Goal: Task Accomplishment & Management: Use online tool/utility

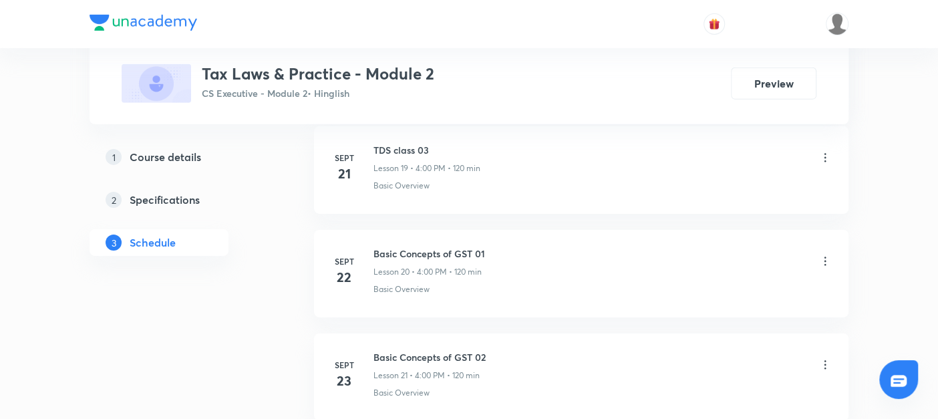
scroll to position [2959, 0]
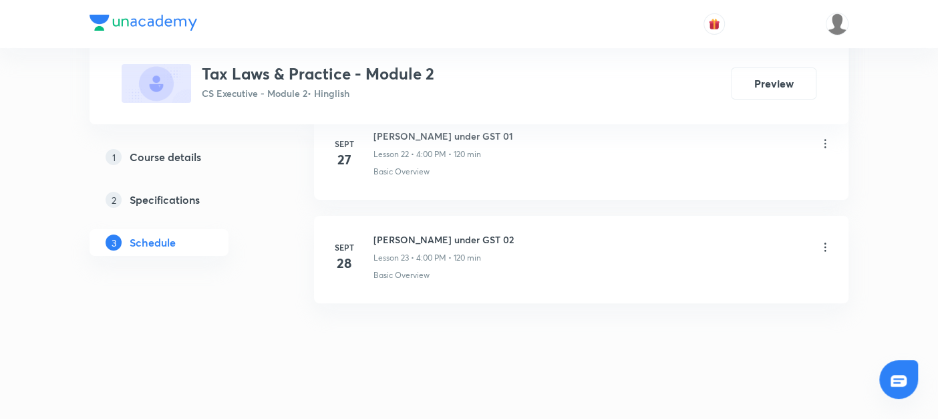
drag, startPoint x: 0, startPoint y: 0, endPoint x: 305, endPoint y: 327, distance: 446.7
drag, startPoint x: 372, startPoint y: 225, endPoint x: 458, endPoint y: 226, distance: 85.5
click at [458, 233] on h6 "[PERSON_NAME] under GST 02" at bounding box center [443, 240] width 140 height 14
copy h6 "[PERSON_NAME] under GST 02"
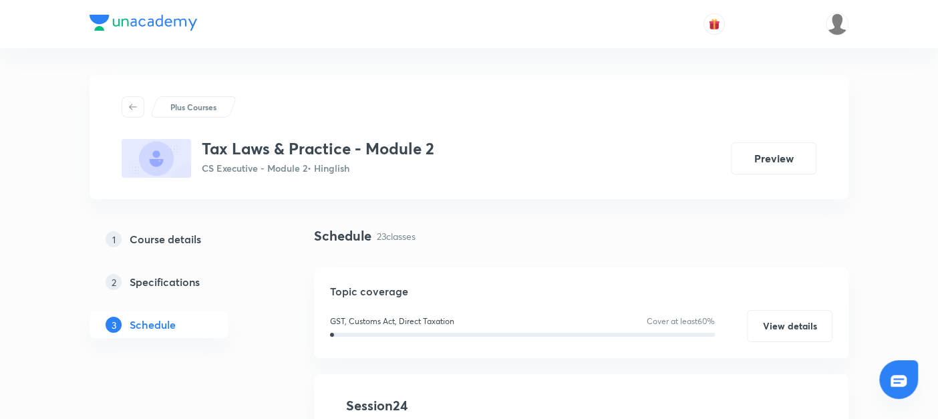
scroll to position [172, 0]
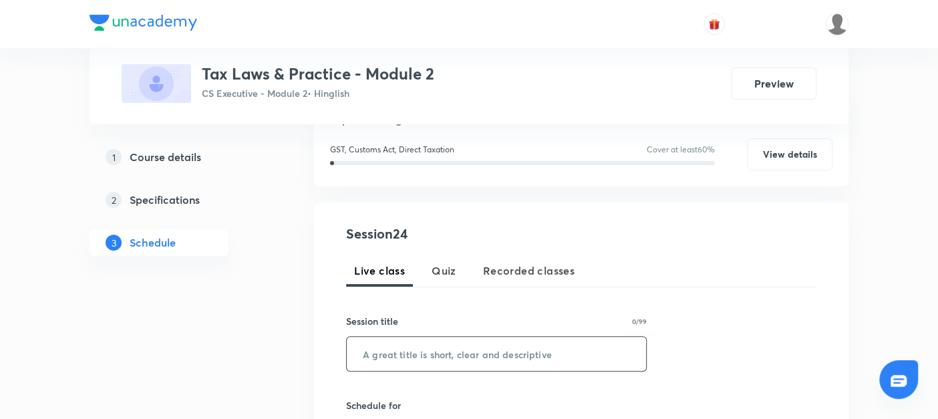
click at [367, 355] on input "text" at bounding box center [496, 354] width 299 height 34
paste input "[PERSON_NAME] under GST 02"
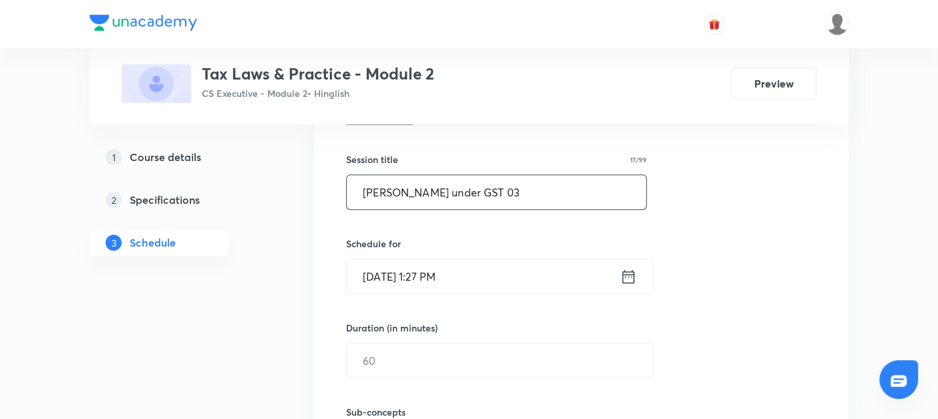
scroll to position [334, 0]
type input "[PERSON_NAME] under GST 03"
click at [630, 267] on icon at bounding box center [628, 276] width 17 height 19
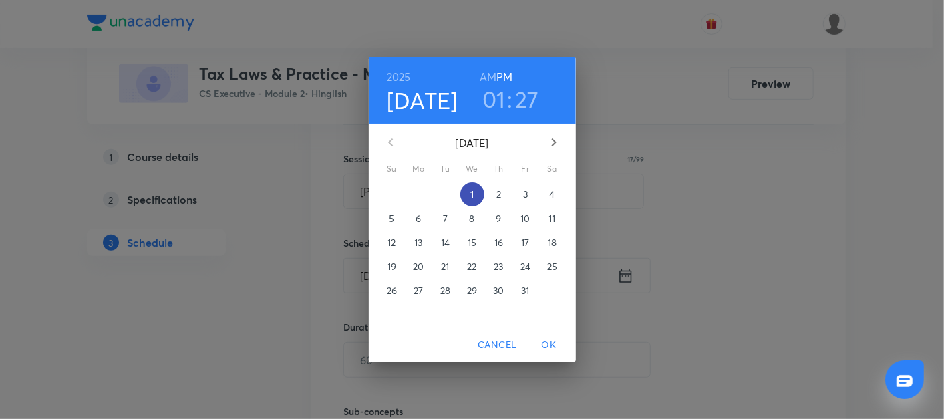
click at [474, 194] on span "1" at bounding box center [472, 194] width 24 height 13
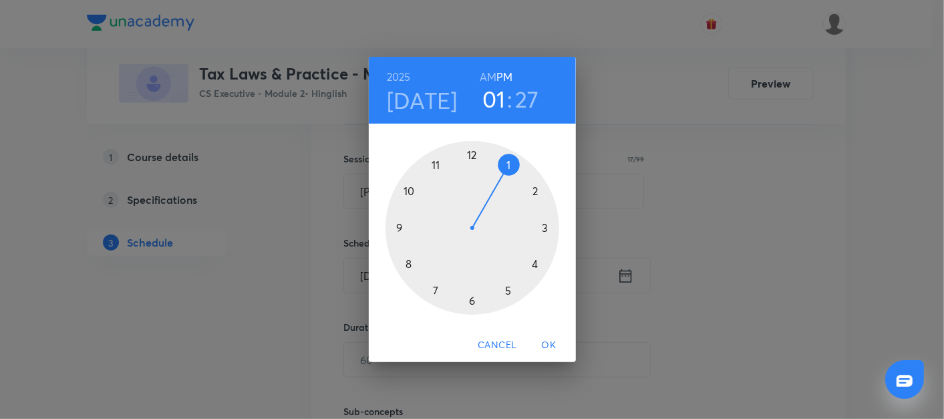
click at [534, 267] on div at bounding box center [473, 228] width 174 height 174
click at [474, 155] on div at bounding box center [473, 228] width 174 height 174
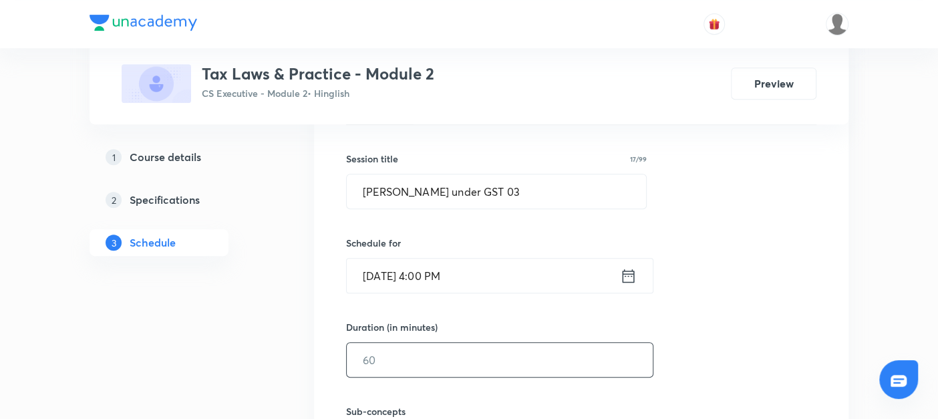
scroll to position [415, 0]
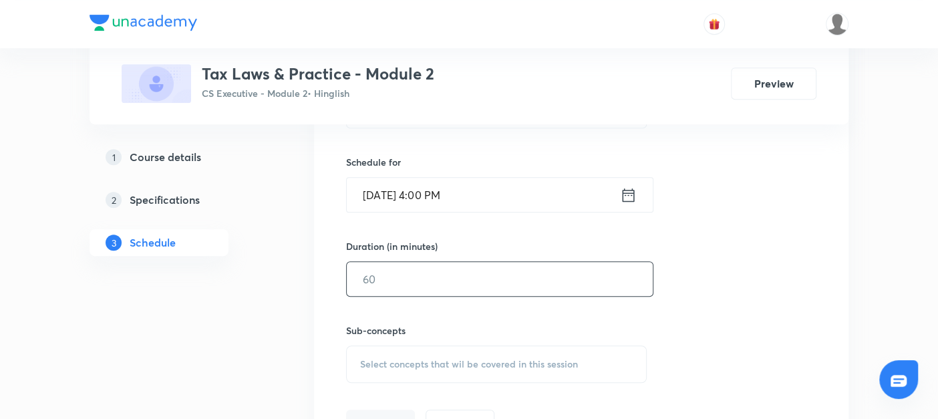
click at [372, 284] on input "text" at bounding box center [500, 279] width 306 height 34
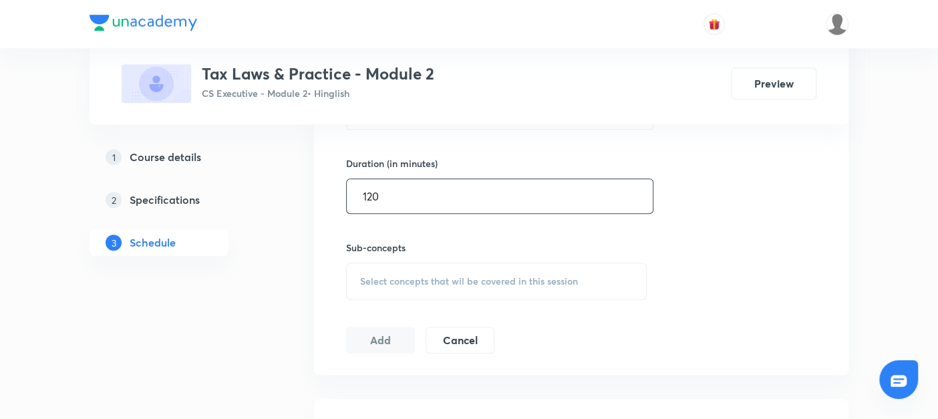
type input "120"
click at [372, 283] on span "Select concepts that wil be covered in this session" at bounding box center [469, 281] width 218 height 11
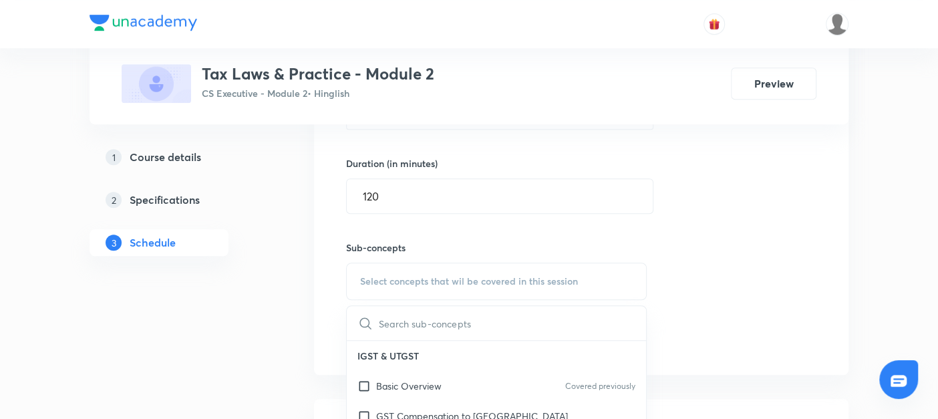
scroll to position [524, 0]
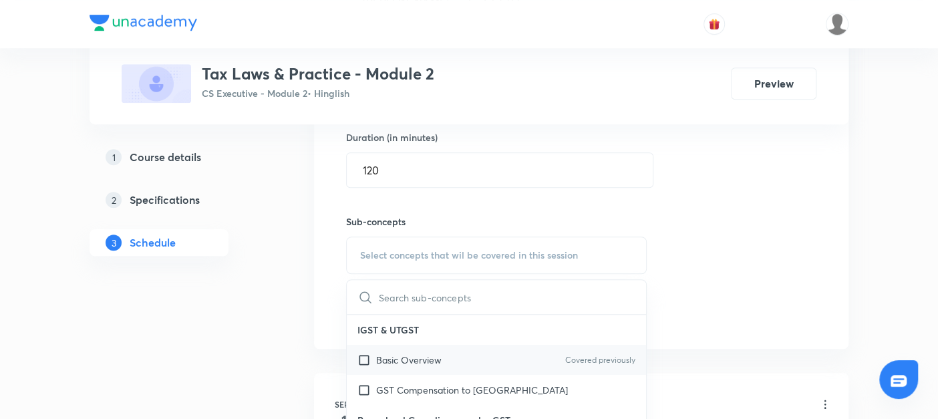
click at [362, 355] on input "checkbox" at bounding box center [366, 360] width 19 height 14
checkbox input "true"
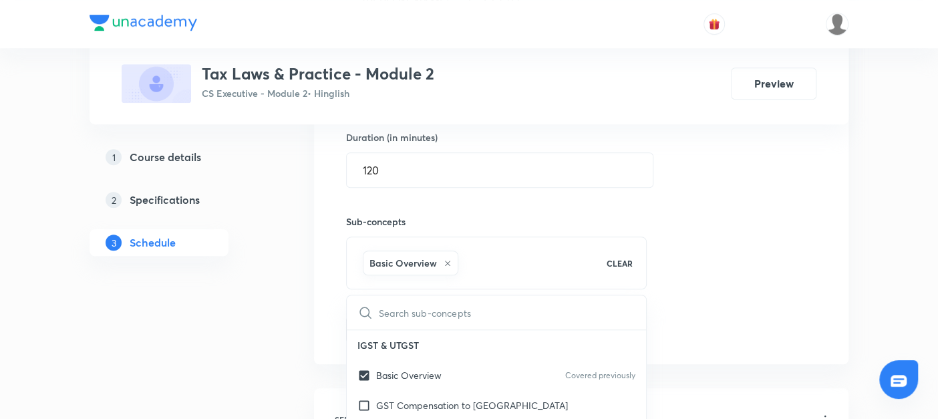
click at [319, 339] on div "Session 24 Live class Quiz Recorded classes Session title 17/99 Levy under GST …" at bounding box center [581, 107] width 534 height 514
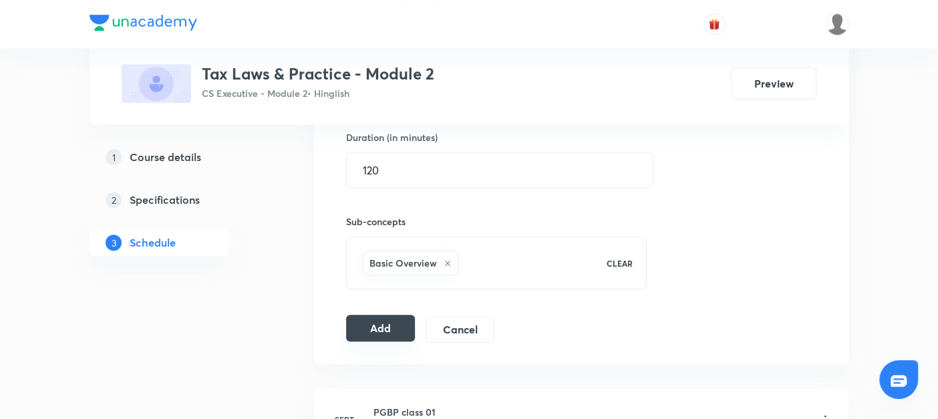
click at [373, 324] on button "Add" at bounding box center [380, 328] width 69 height 27
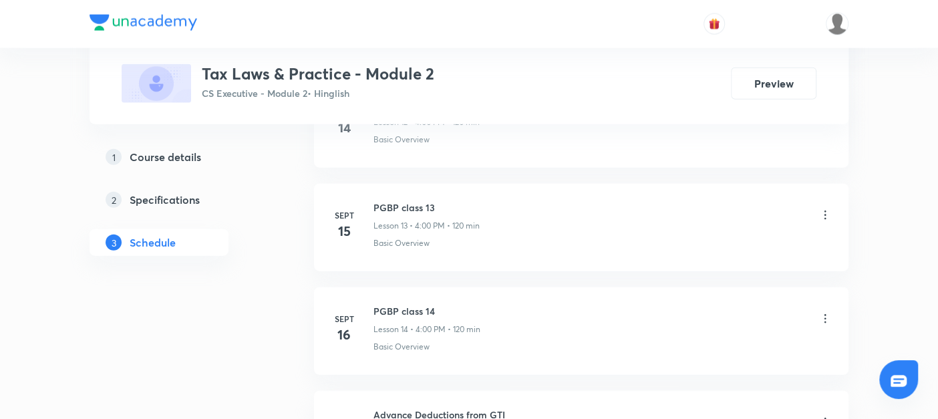
scroll to position [2273, 0]
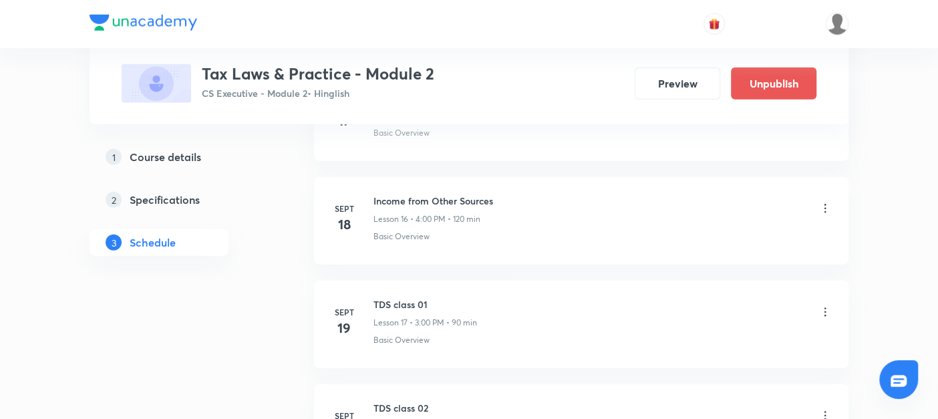
drag, startPoint x: 148, startPoint y: 166, endPoint x: 356, endPoint y: 303, distance: 249.2
click at [148, 166] on link "1 Course details" at bounding box center [181, 157] width 182 height 27
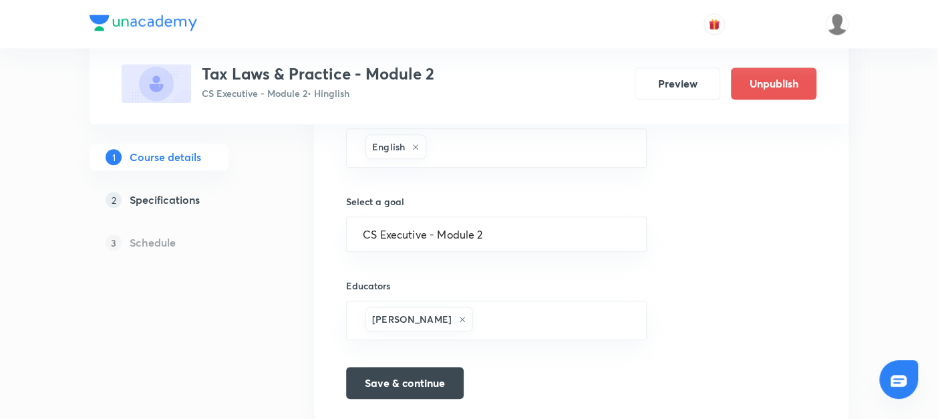
scroll to position [749, 0]
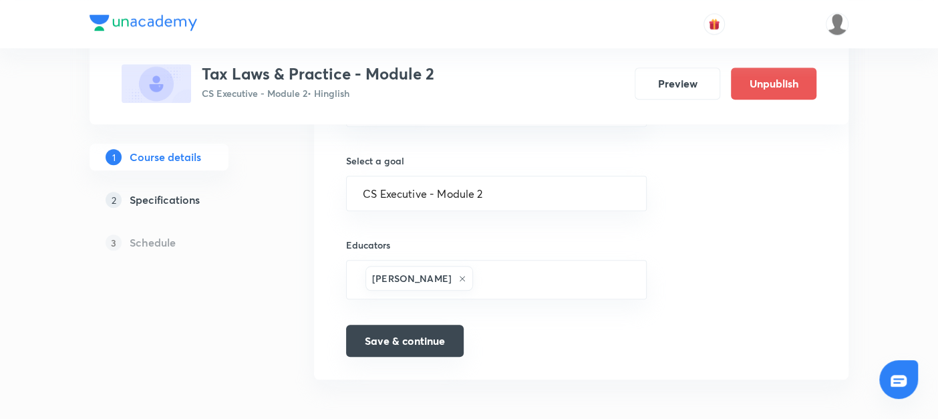
click at [371, 337] on button "Save & continue" at bounding box center [405, 341] width 118 height 32
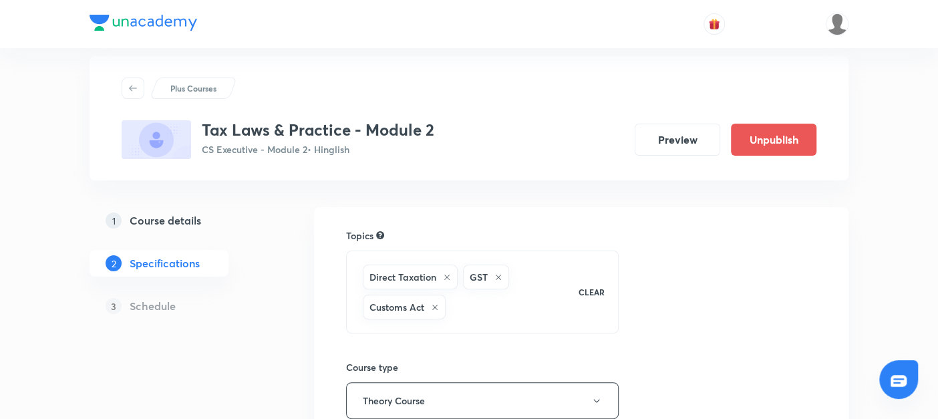
scroll to position [120, 0]
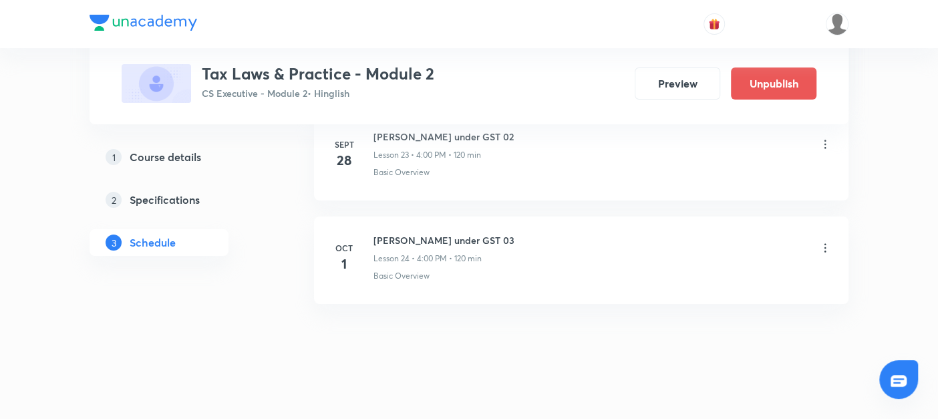
scroll to position [3039, 0]
